Goal: Task Accomplishment & Management: Manage account settings

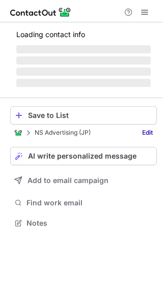
scroll to position [229, 163]
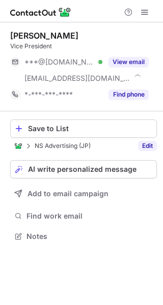
click at [152, 142] on link "Edit" at bounding box center [147, 146] width 19 height 10
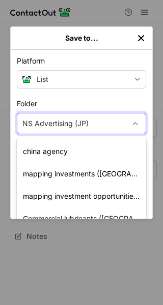
click at [97, 124] on div "NS Advertising (JP)" at bounding box center [71, 123] width 108 height 16
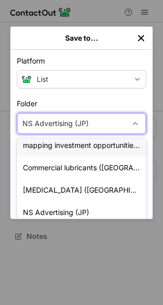
click at [96, 148] on div "mapping investment opportunities [GEOGRAPHIC_DATA]" at bounding box center [81, 145] width 129 height 22
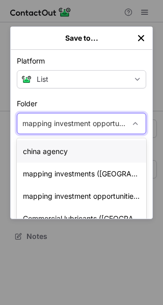
click at [113, 124] on div "mapping investment opportunities [GEOGRAPHIC_DATA]" at bounding box center [74, 124] width 104 height 10
click at [98, 197] on div "mapping investment opportunities china" at bounding box center [81, 196] width 129 height 22
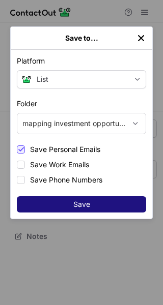
click at [93, 200] on button "Save" at bounding box center [81, 204] width 129 height 16
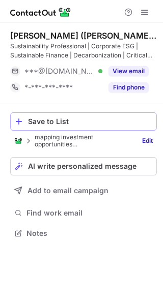
scroll to position [226, 163]
click at [72, 128] on button "Save to List" at bounding box center [83, 121] width 146 height 18
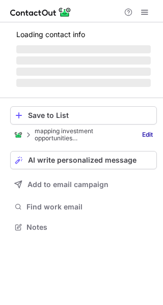
scroll to position [217, 163]
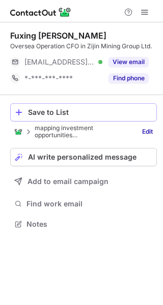
scroll to position [217, 163]
click at [68, 120] on button "Save to List" at bounding box center [83, 112] width 146 height 18
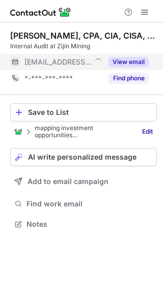
scroll to position [217, 163]
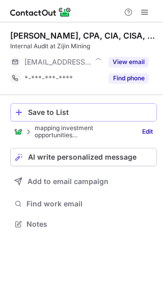
click at [67, 114] on div "Save to List" at bounding box center [90, 112] width 124 height 8
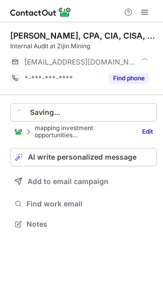
scroll to position [233, 163]
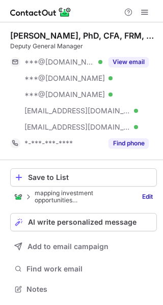
scroll to position [282, 163]
click at [87, 180] on div "Save to List" at bounding box center [90, 177] width 124 height 8
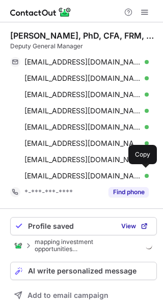
scroll to position [331, 156]
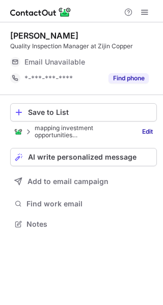
scroll to position [217, 163]
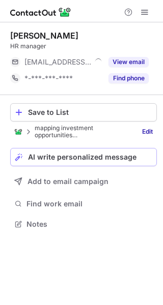
scroll to position [217, 163]
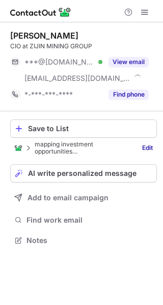
scroll to position [233, 163]
click at [77, 126] on div "Save to List" at bounding box center [90, 129] width 124 height 8
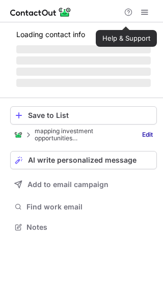
scroll to position [226, 163]
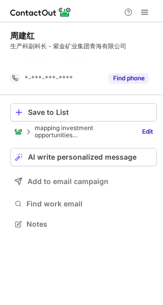
scroll to position [200, 163]
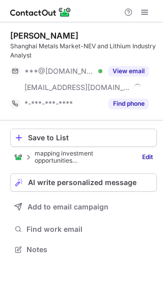
scroll to position [242, 163]
click at [66, 134] on div "Save to List" at bounding box center [90, 138] width 124 height 8
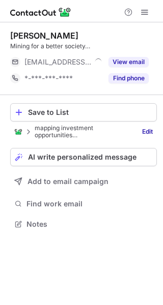
scroll to position [217, 163]
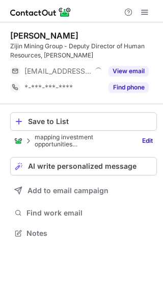
scroll to position [226, 163]
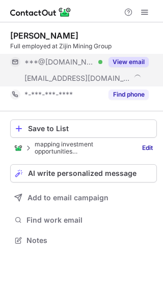
scroll to position [233, 163]
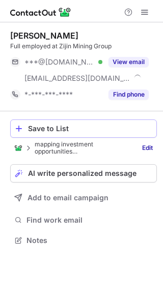
click at [62, 136] on button "Save to List" at bounding box center [83, 129] width 146 height 18
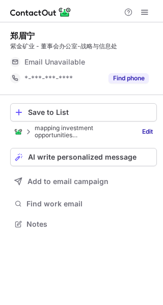
scroll to position [217, 163]
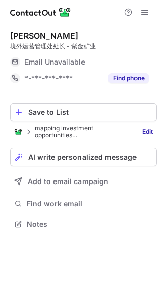
scroll to position [217, 163]
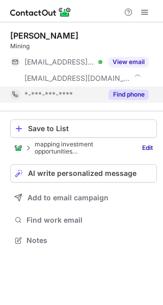
scroll to position [233, 163]
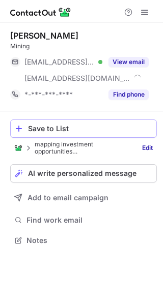
click at [49, 123] on button "Save to List" at bounding box center [83, 129] width 146 height 18
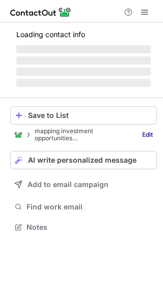
scroll to position [226, 163]
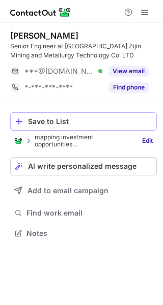
click at [56, 121] on div "Save to List" at bounding box center [90, 121] width 124 height 8
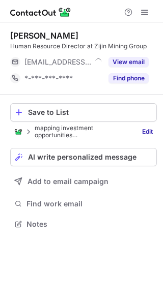
scroll to position [217, 163]
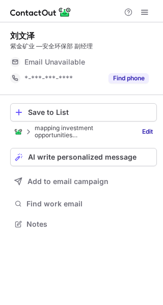
scroll to position [217, 163]
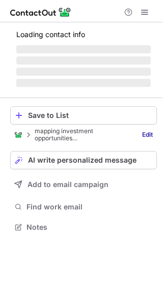
scroll to position [217, 163]
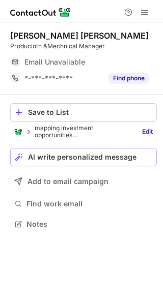
scroll to position [217, 163]
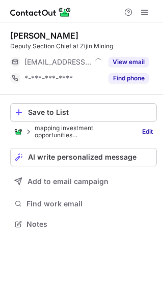
scroll to position [217, 163]
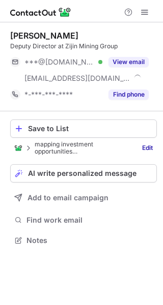
scroll to position [233, 163]
click at [97, 134] on button "Save to List" at bounding box center [83, 129] width 146 height 18
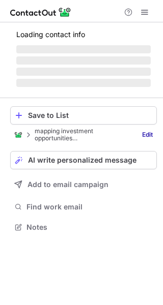
scroll to position [217, 163]
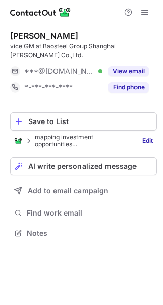
scroll to position [226, 163]
click at [84, 125] on div "Save to List" at bounding box center [90, 121] width 124 height 8
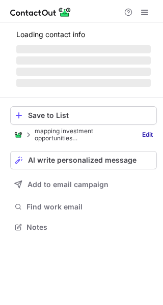
scroll to position [217, 163]
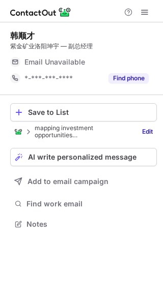
scroll to position [217, 163]
